Goal: Information Seeking & Learning: Find contact information

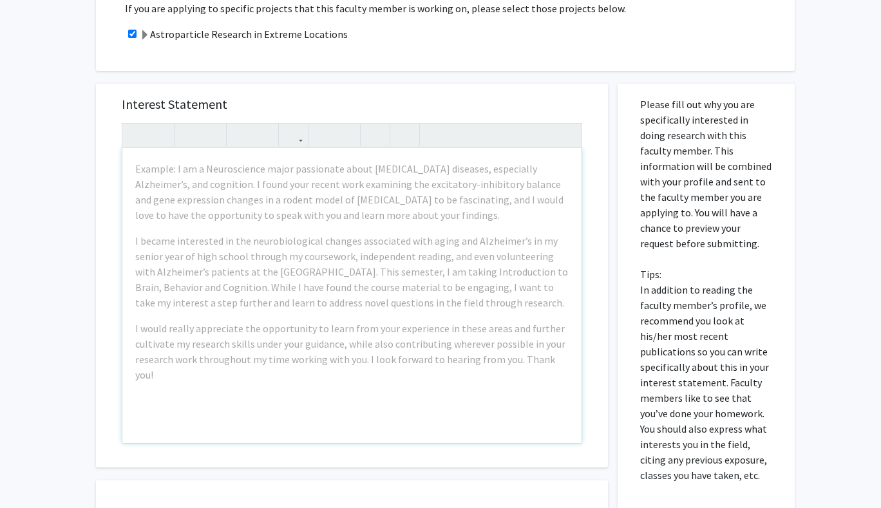
scroll to position [426, 0]
click at [30, 236] on div "All Requests Request for [PERSON_NAME] Request for [PERSON_NAME] Departments: P…" at bounding box center [440, 152] width 881 height 1064
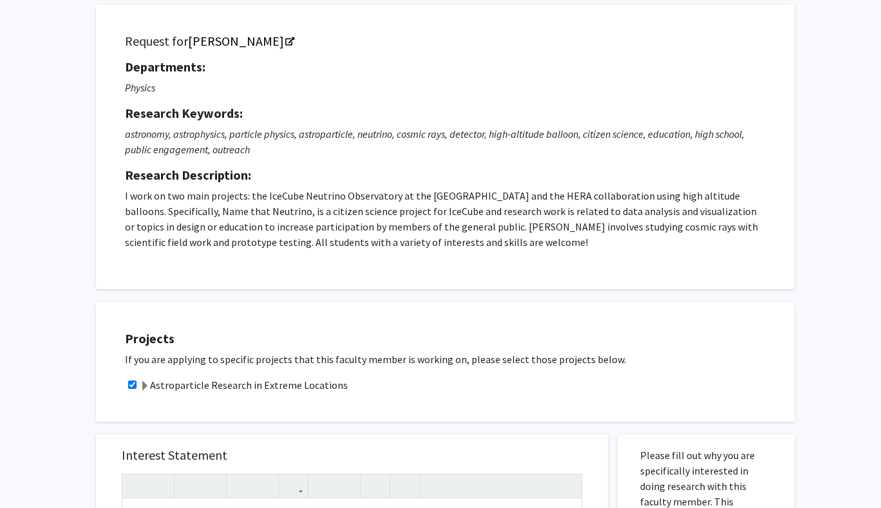
scroll to position [0, 0]
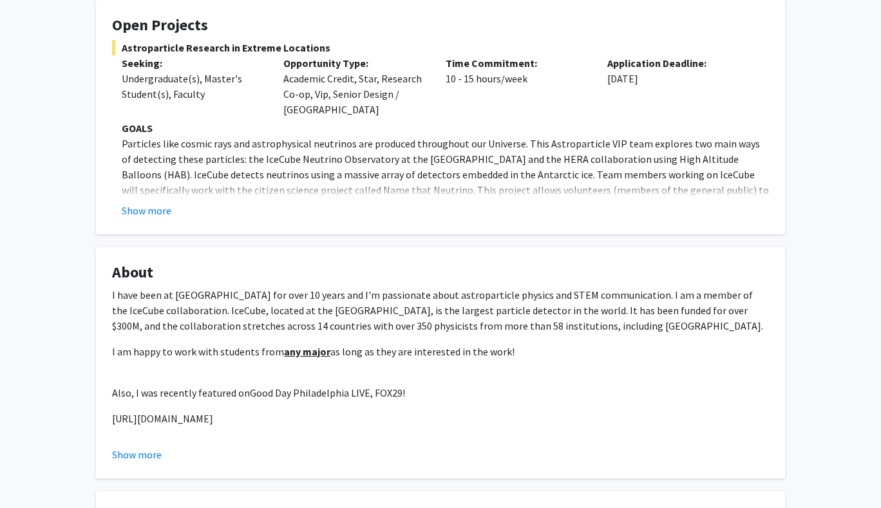
scroll to position [251, 0]
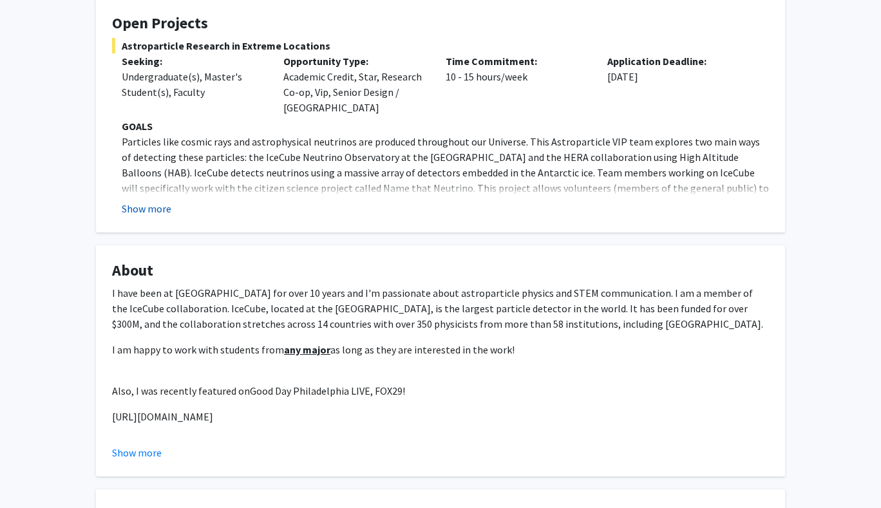
click at [139, 212] on button "Show more" at bounding box center [147, 208] width 50 height 15
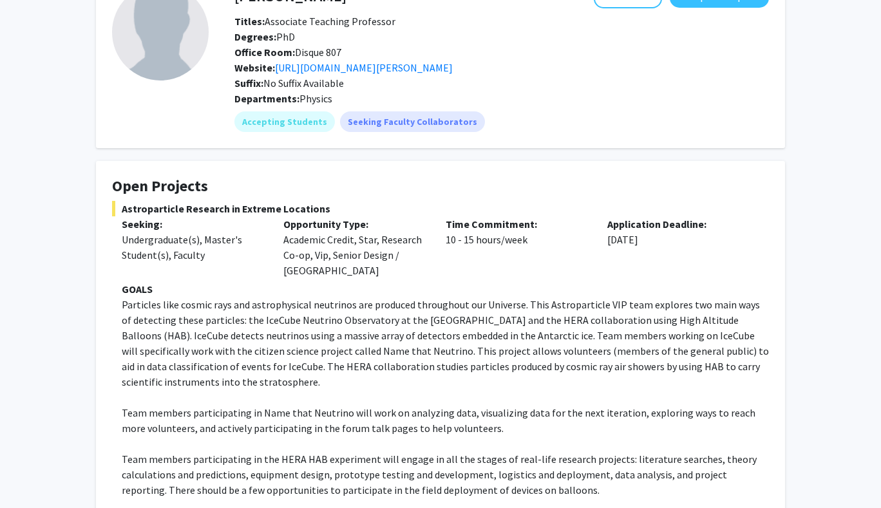
scroll to position [86, 0]
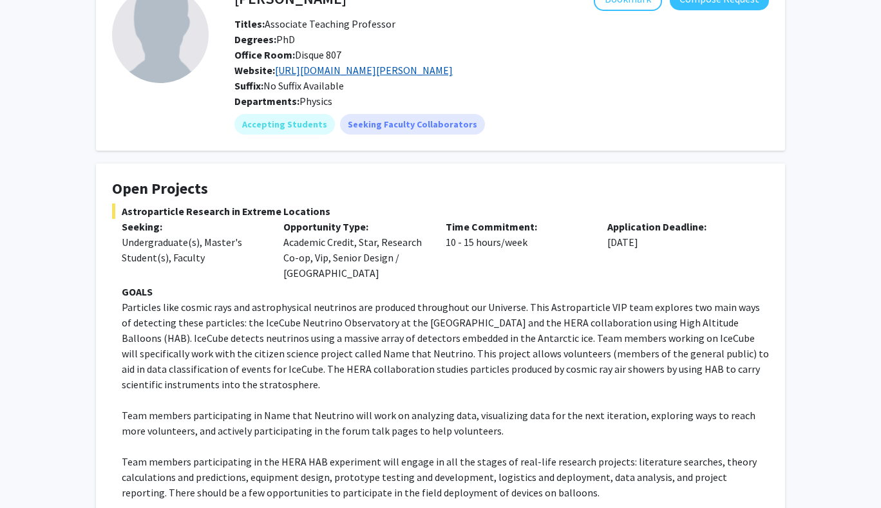
click at [322, 68] on link "https://drexel.edu/coas/faculty-research/faculty-directory/physics/love-christi…" at bounding box center [364, 70] width 178 height 13
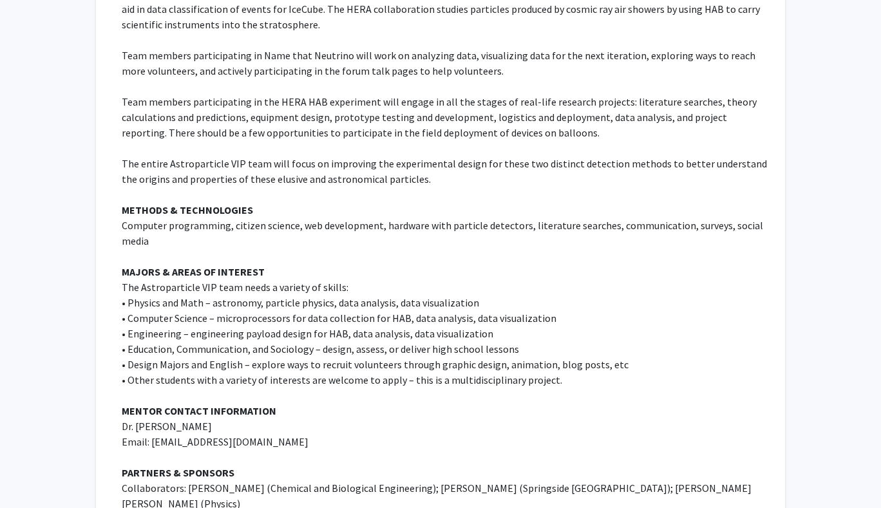
scroll to position [462, 0]
